Goal: Navigation & Orientation: Find specific page/section

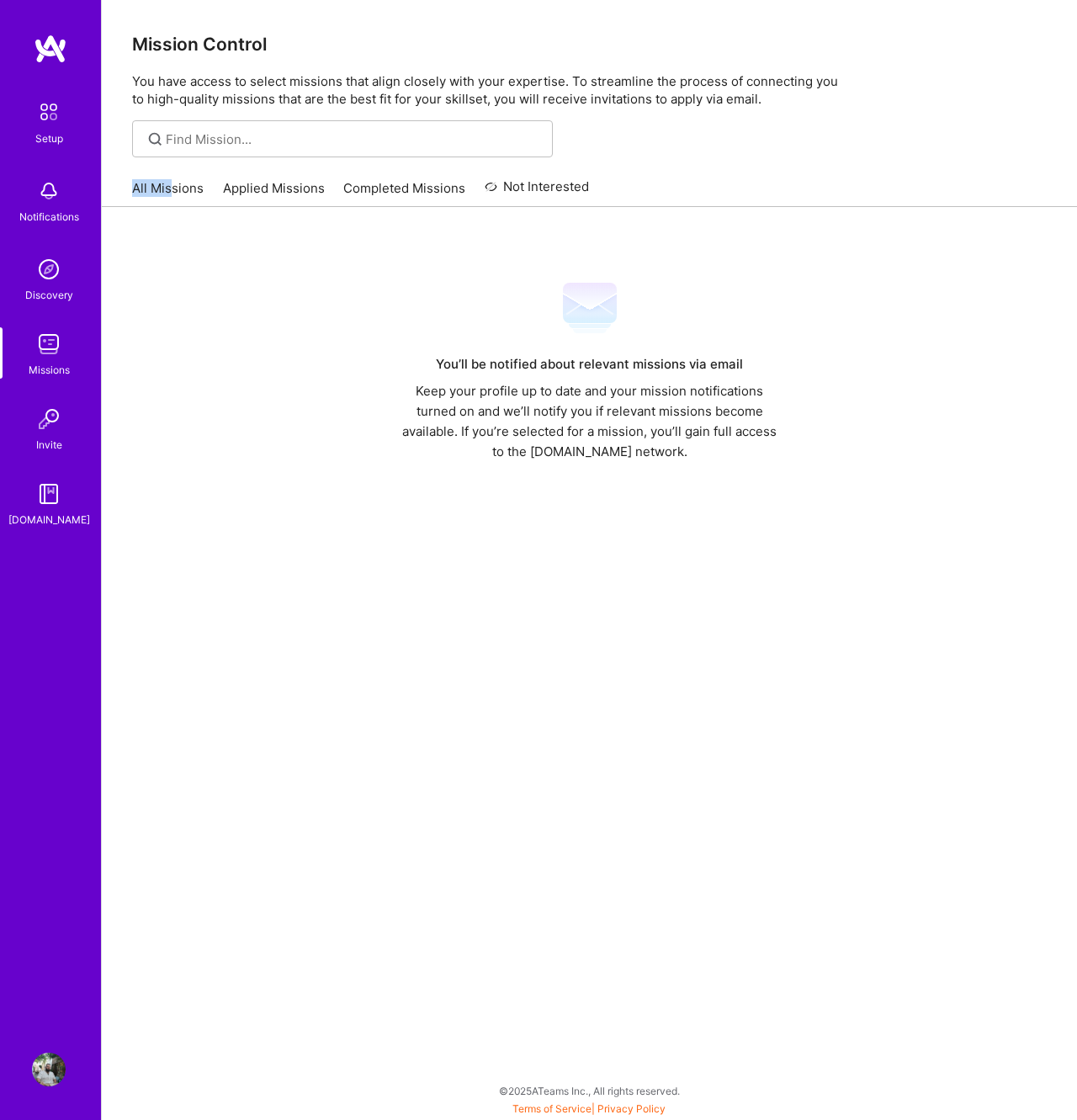
click at [170, 179] on div "All Missions Applied Missions Completed Missions Not Interested" at bounding box center [360, 188] width 457 height 36
click at [168, 184] on link "All Missions" at bounding box center [168, 193] width 71 height 28
click at [271, 180] on link "Applied Missions" at bounding box center [274, 193] width 102 height 28
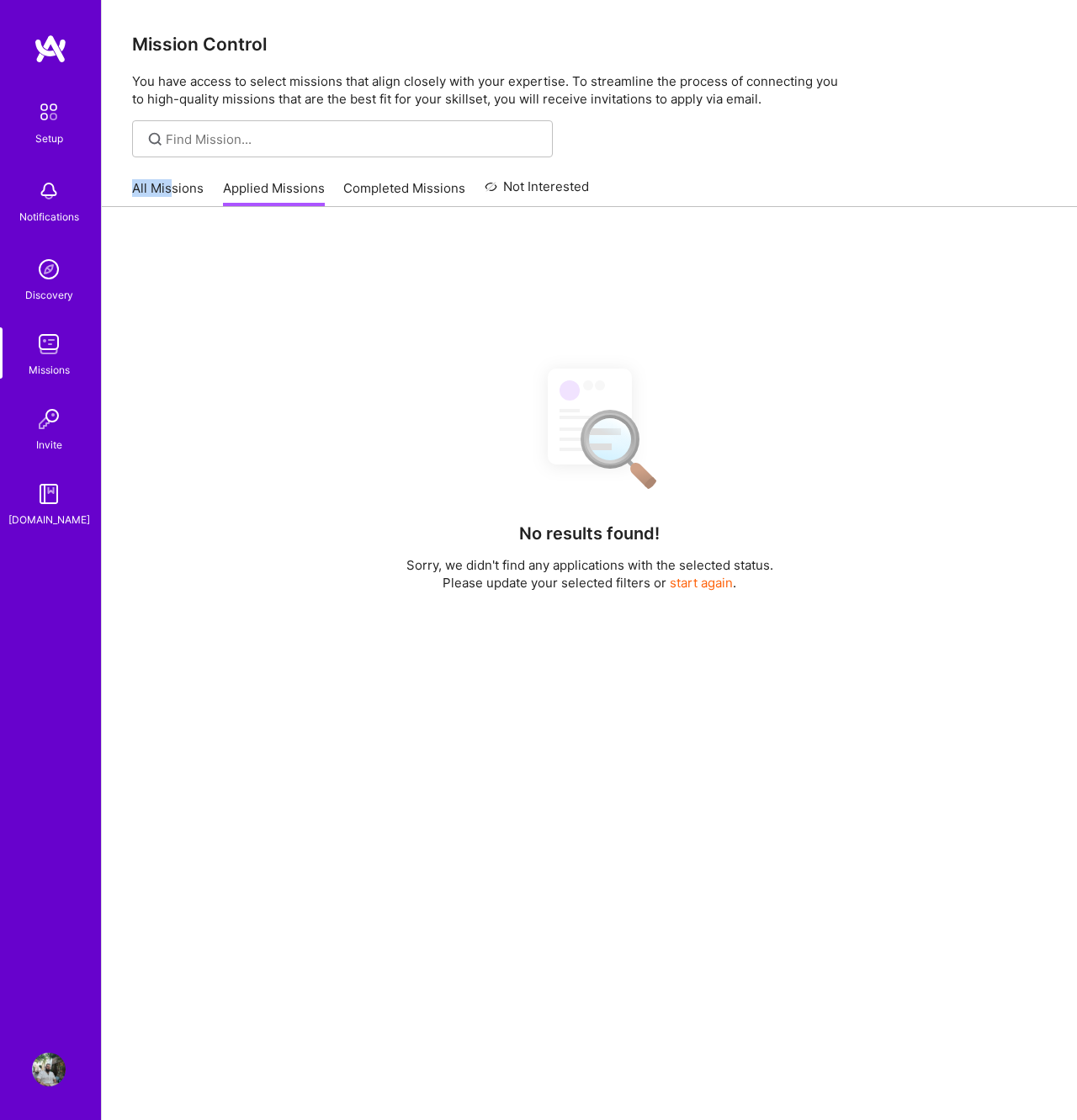
click at [395, 181] on link "Completed Missions" at bounding box center [404, 193] width 122 height 28
click at [561, 191] on link "Not Interested" at bounding box center [537, 192] width 105 height 30
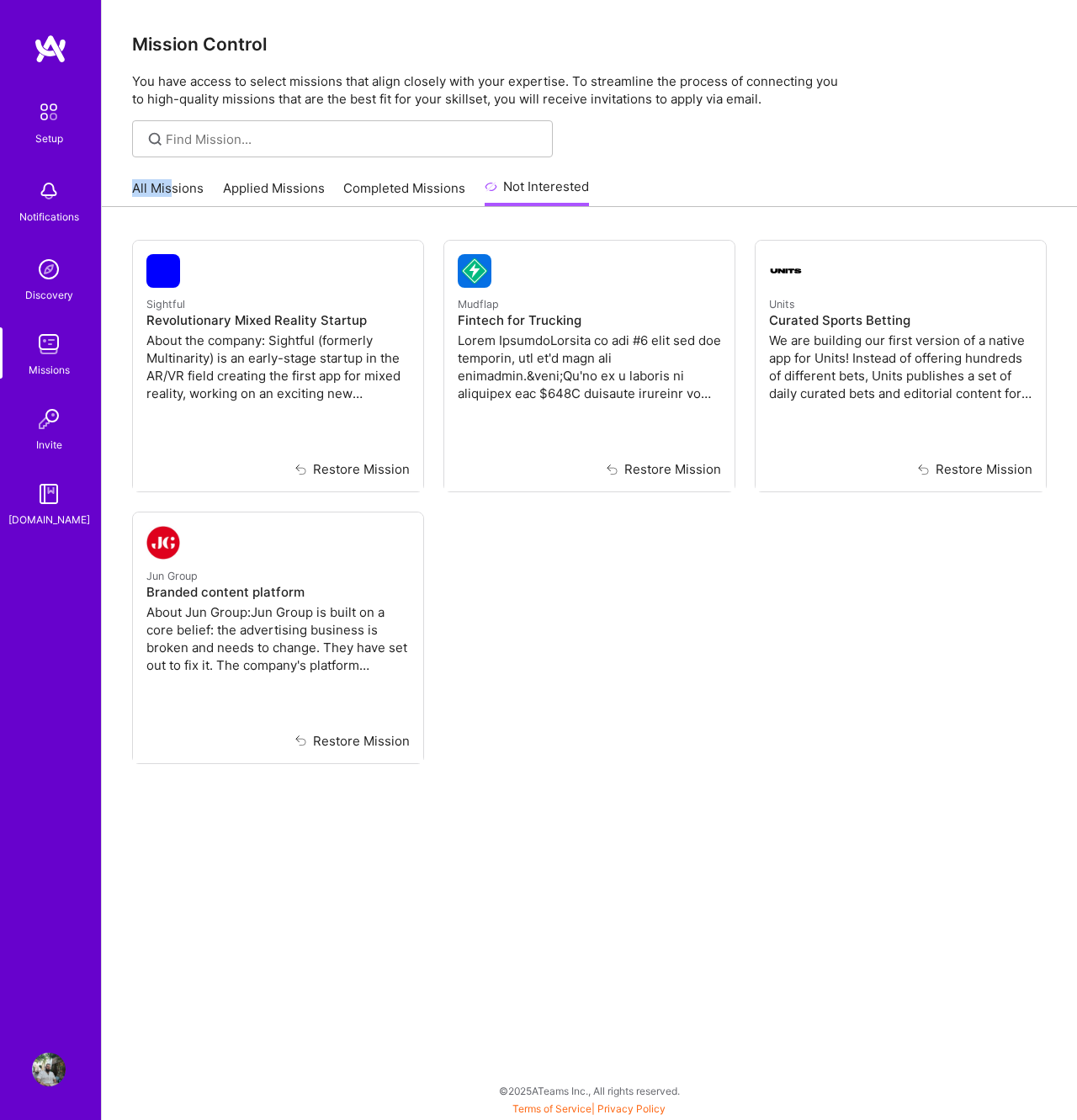
click at [147, 195] on link "All Missions" at bounding box center [168, 193] width 71 height 28
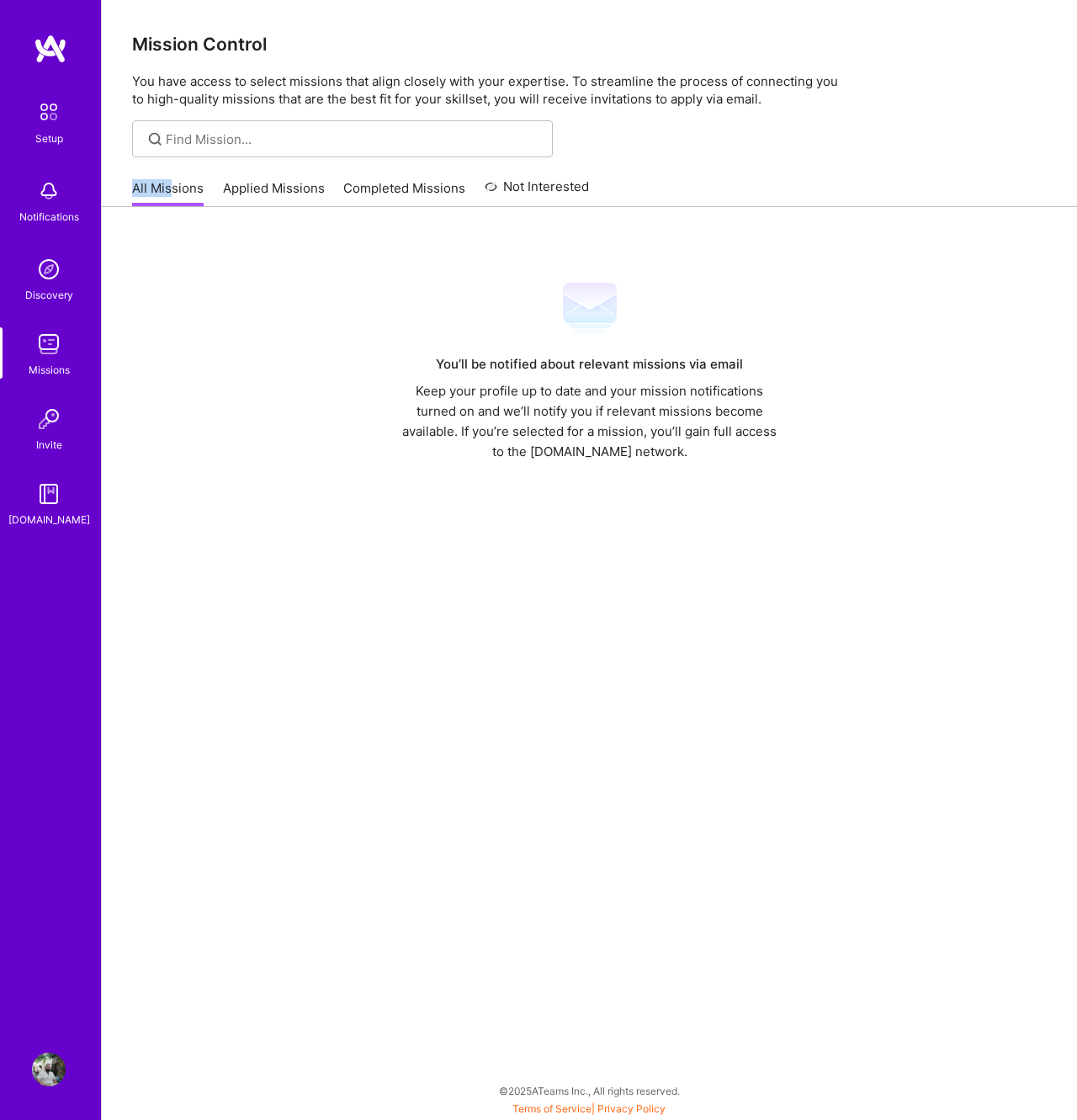
click at [69, 106] on link "Setup" at bounding box center [49, 121] width 104 height 53
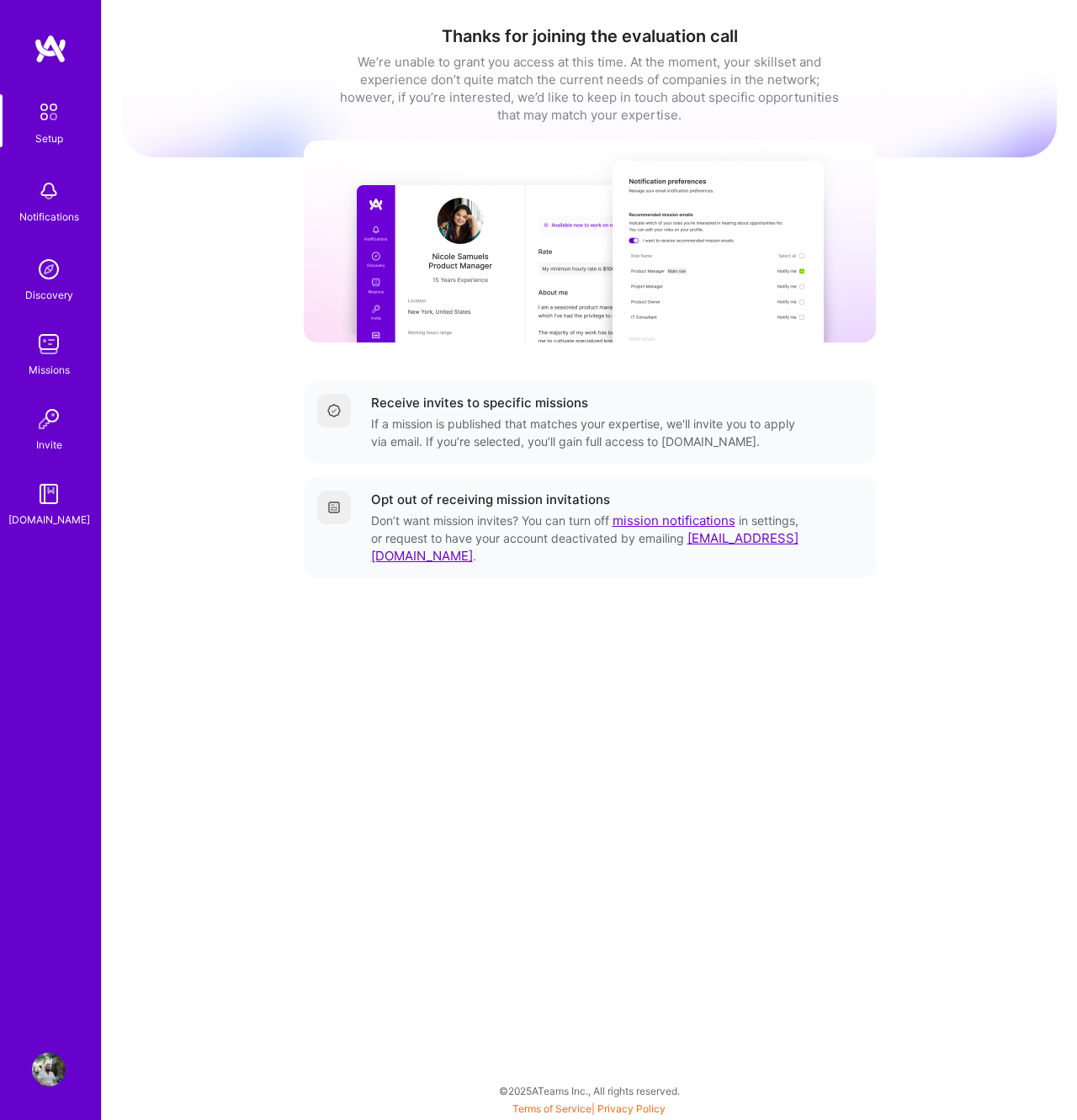
click at [248, 367] on div "Thanks for joining the evaluation call We’re unable to grant you access at this…" at bounding box center [590, 326] width 935 height 626
